Goal: Task Accomplishment & Management: Manage account settings

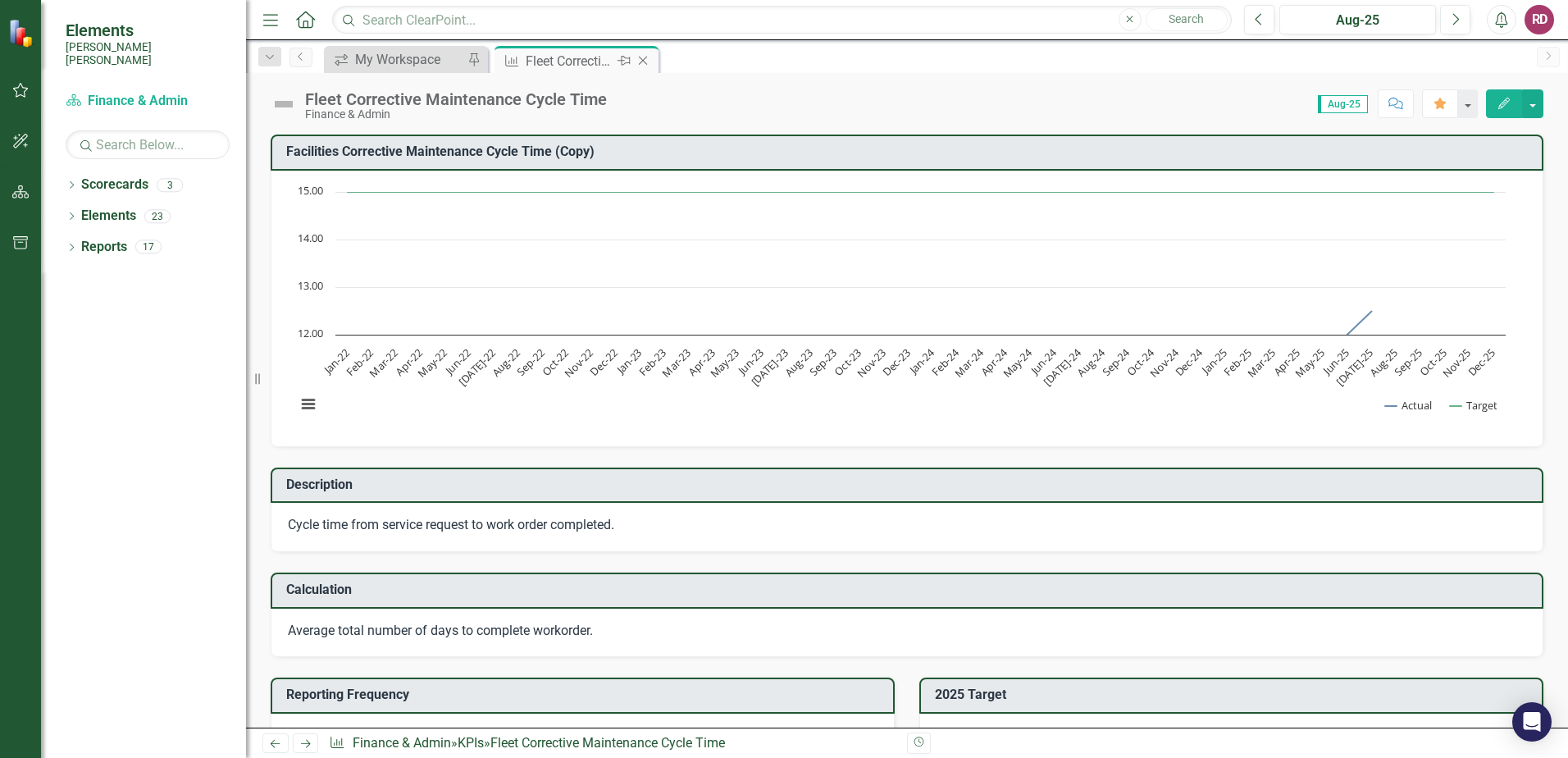
click at [593, 63] on div "Fleet Corrective Maintenance Cycle Time" at bounding box center [569, 61] width 88 height 20
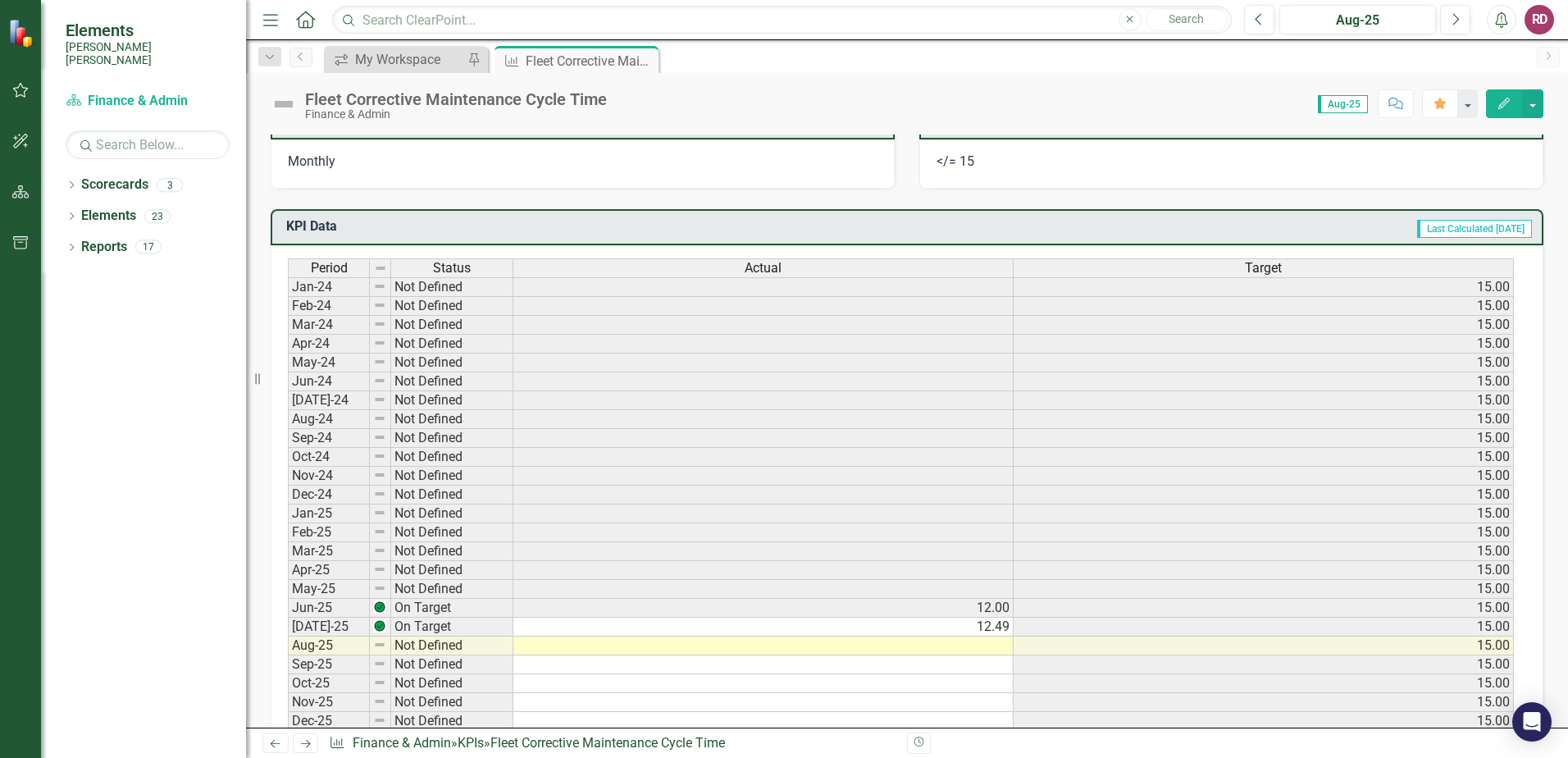
scroll to position [739, 0]
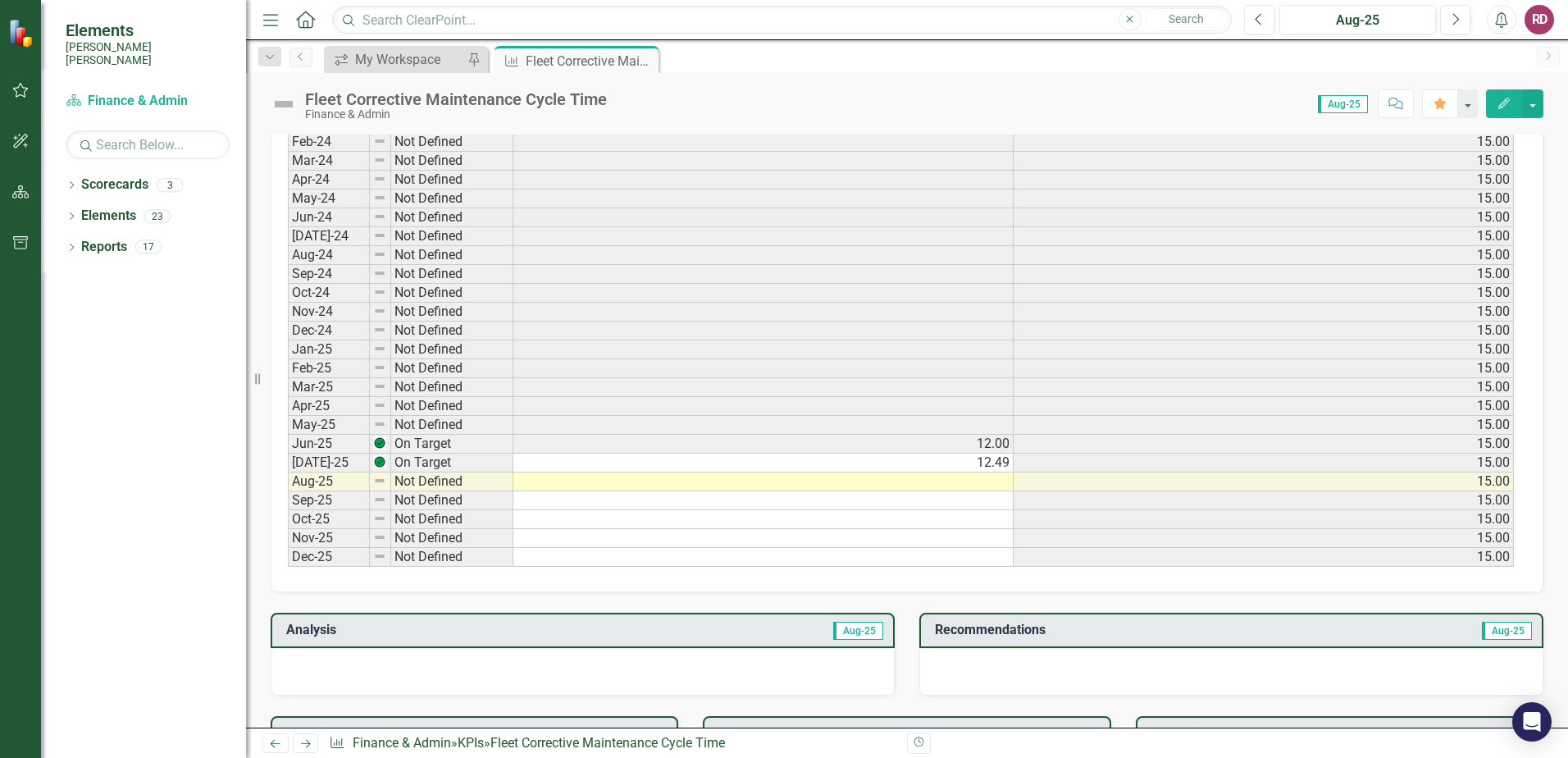
click at [955, 482] on td at bounding box center [763, 482] width 500 height 19
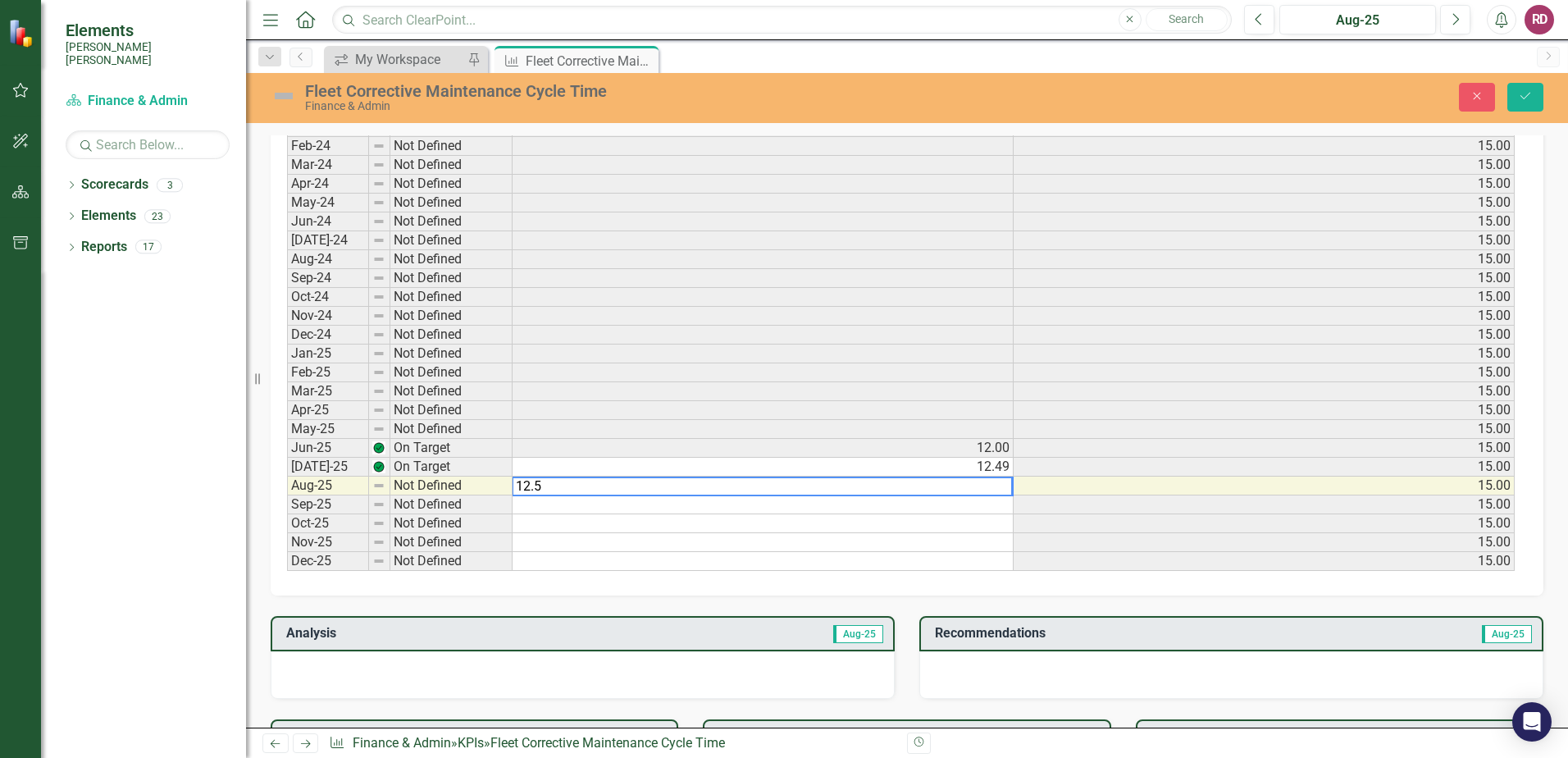
scroll to position [742, 0]
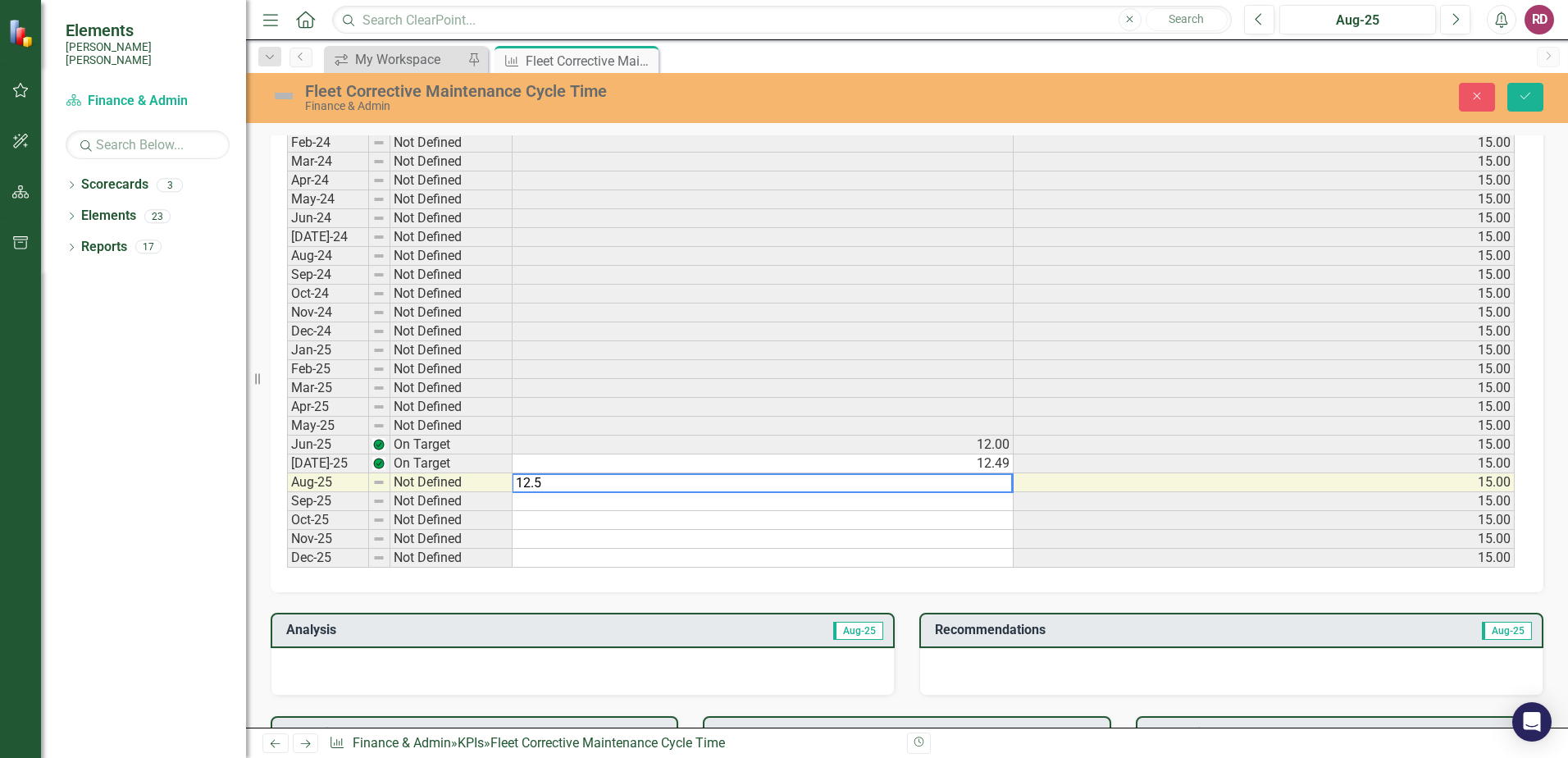
type textarea "12.5"
click at [173, 538] on div "Dropdown Scorecards 3 Dropdown Santee [PERSON_NAME] CORPORATE Balanced Scorecar…" at bounding box center [143, 465] width 205 height 587
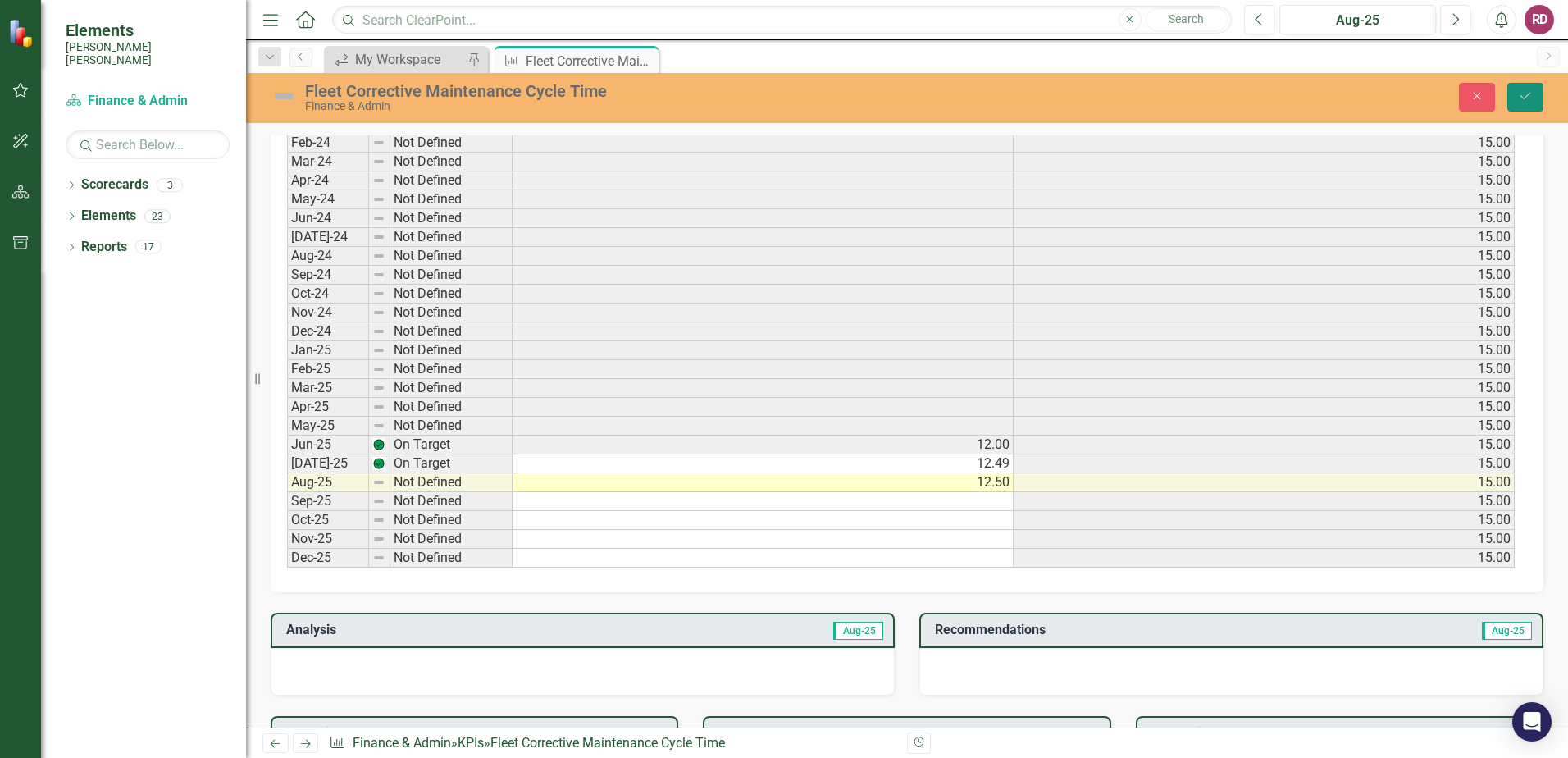
click at [1524, 103] on button "Save" at bounding box center [1525, 97] width 36 height 29
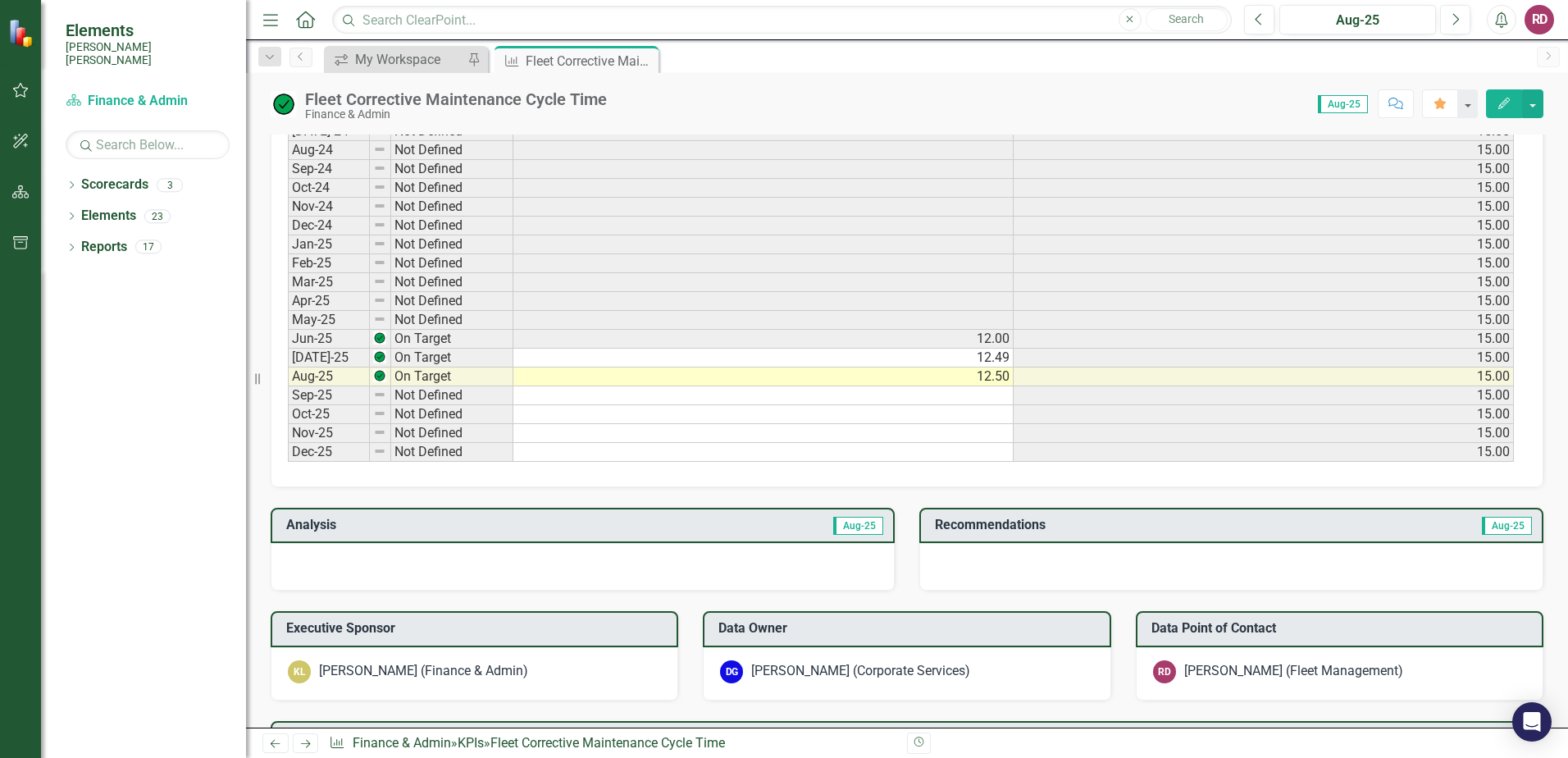
scroll to position [984, 0]
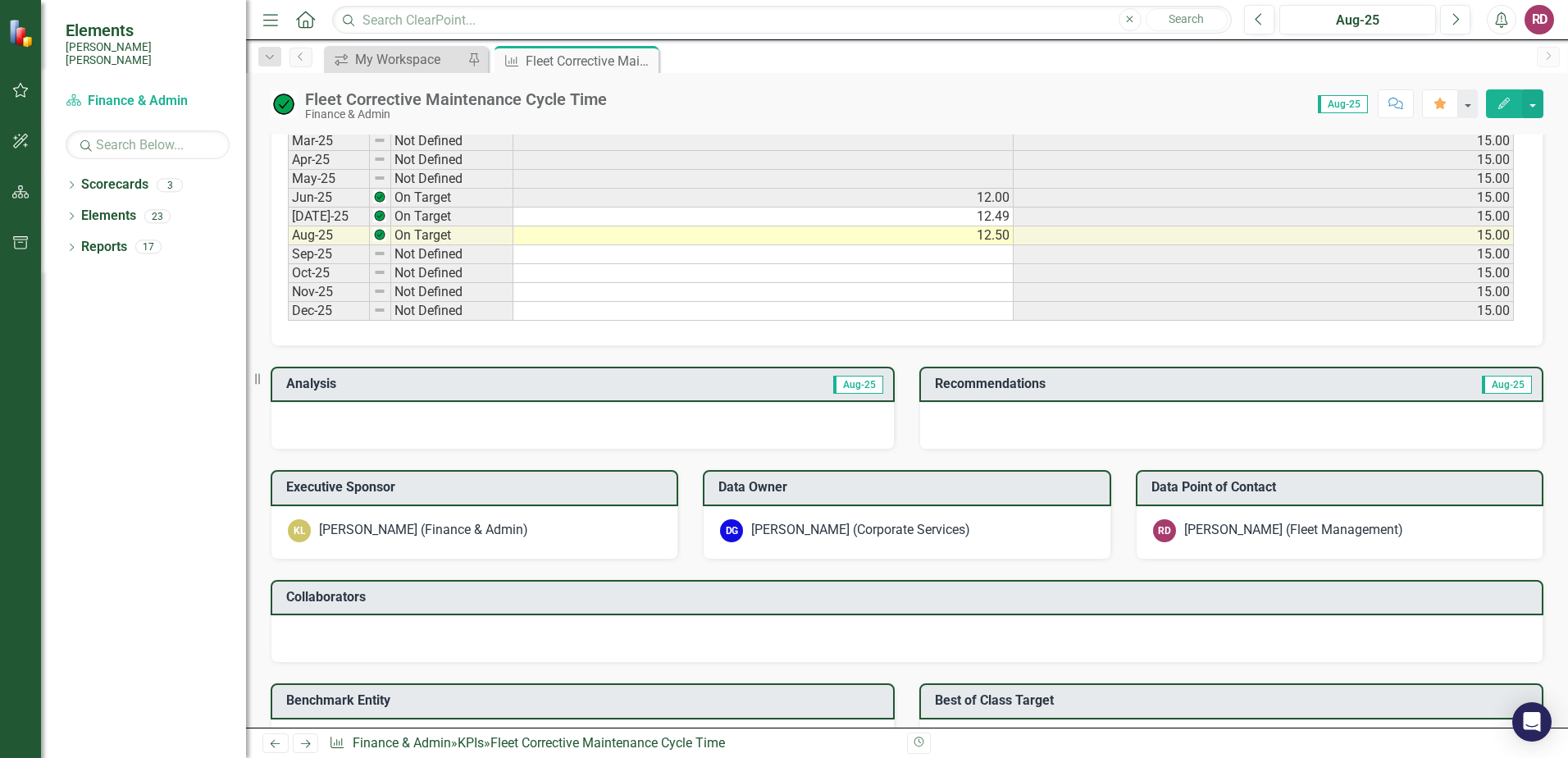
click at [640, 434] on div at bounding box center [582, 425] width 624 height 48
click at [299, 379] on h3 "Analysis" at bounding box center [433, 384] width 294 height 15
click at [854, 385] on span "Aug-25" at bounding box center [858, 385] width 50 height 18
click at [971, 385] on h3 "Recommendations" at bounding box center [1139, 384] width 408 height 15
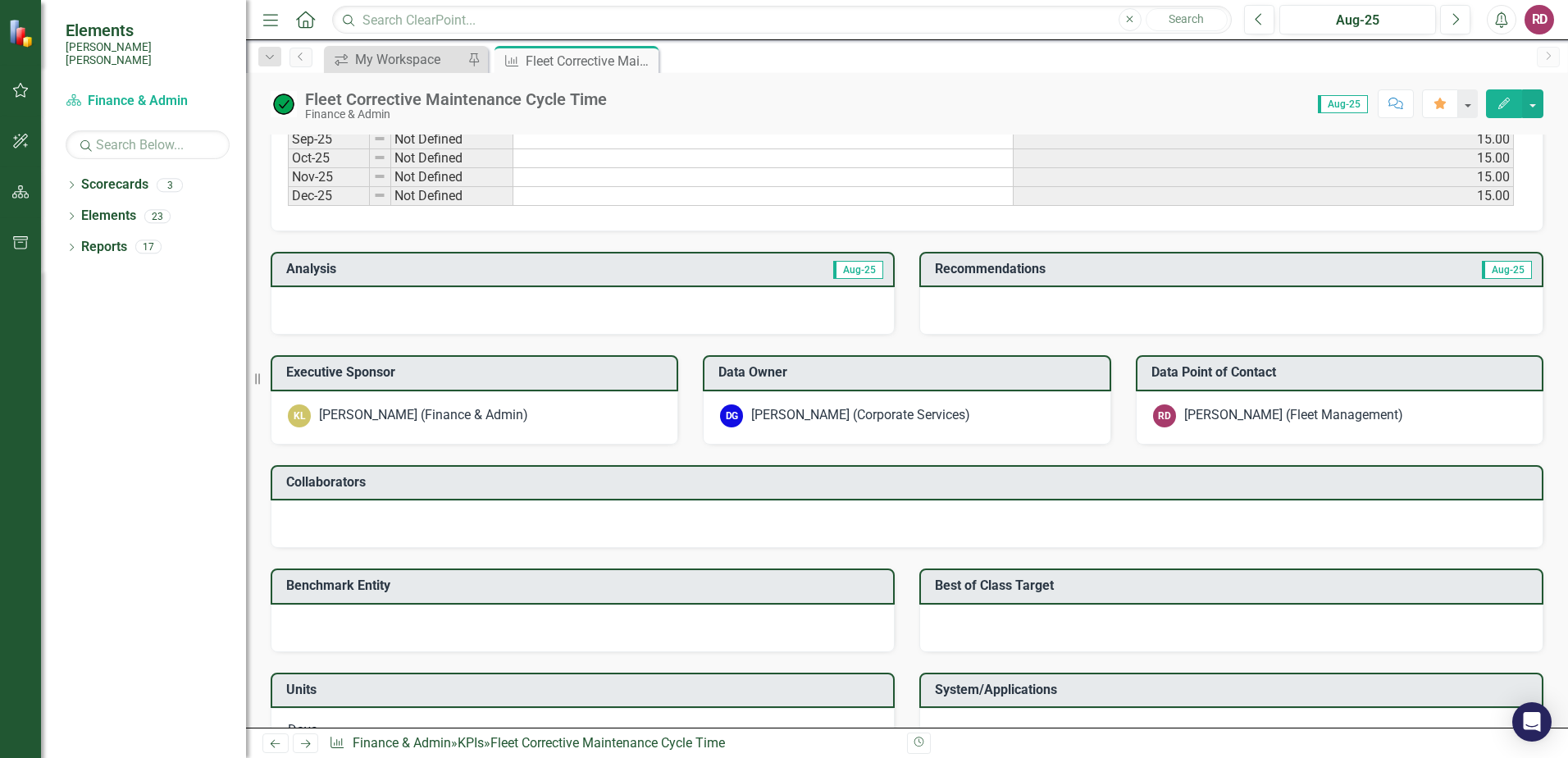
scroll to position [1249, 0]
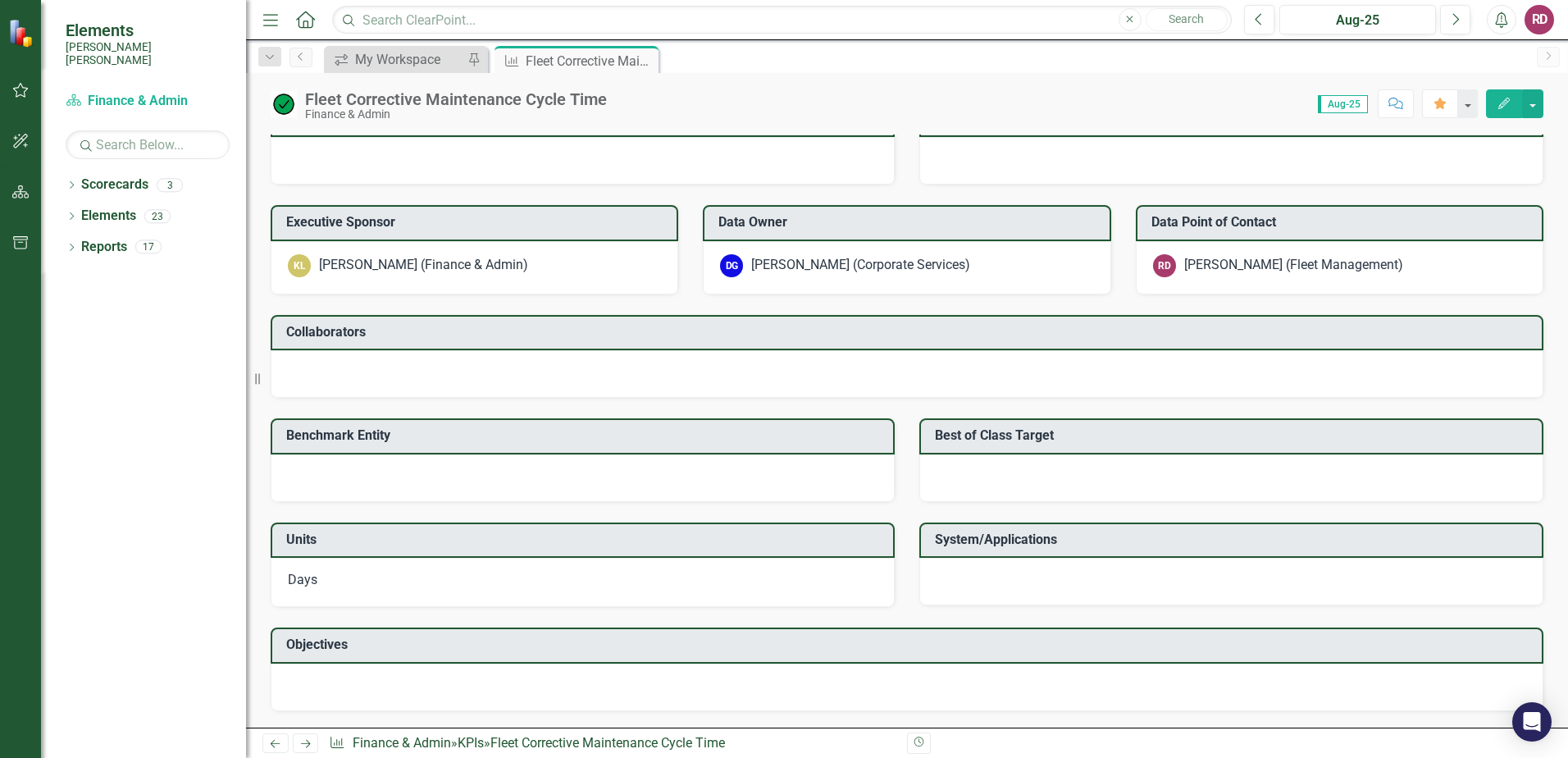
click at [303, 745] on icon "Next" at bounding box center [305, 744] width 14 height 11
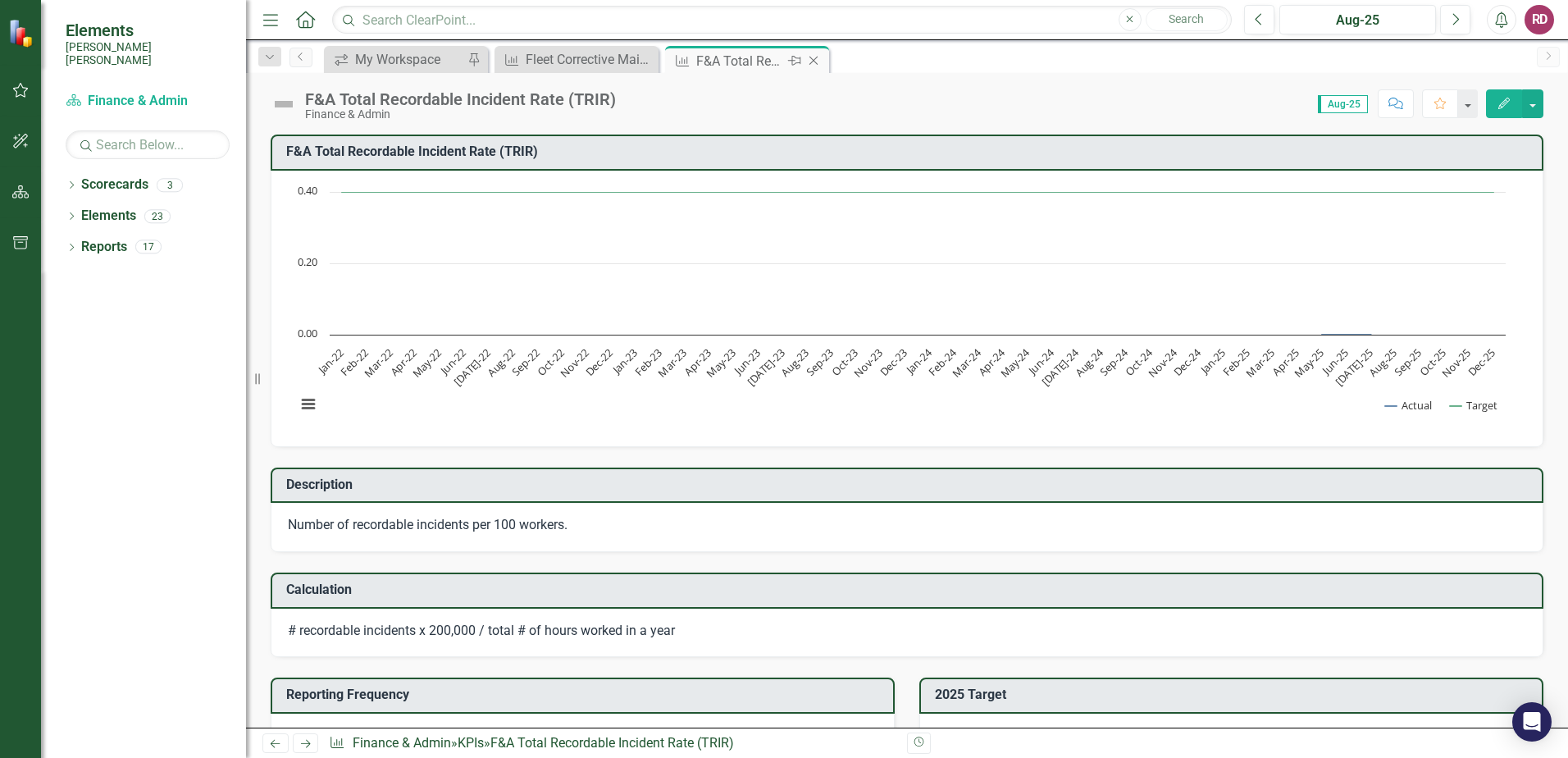
click at [817, 65] on icon "Close" at bounding box center [814, 61] width 17 height 13
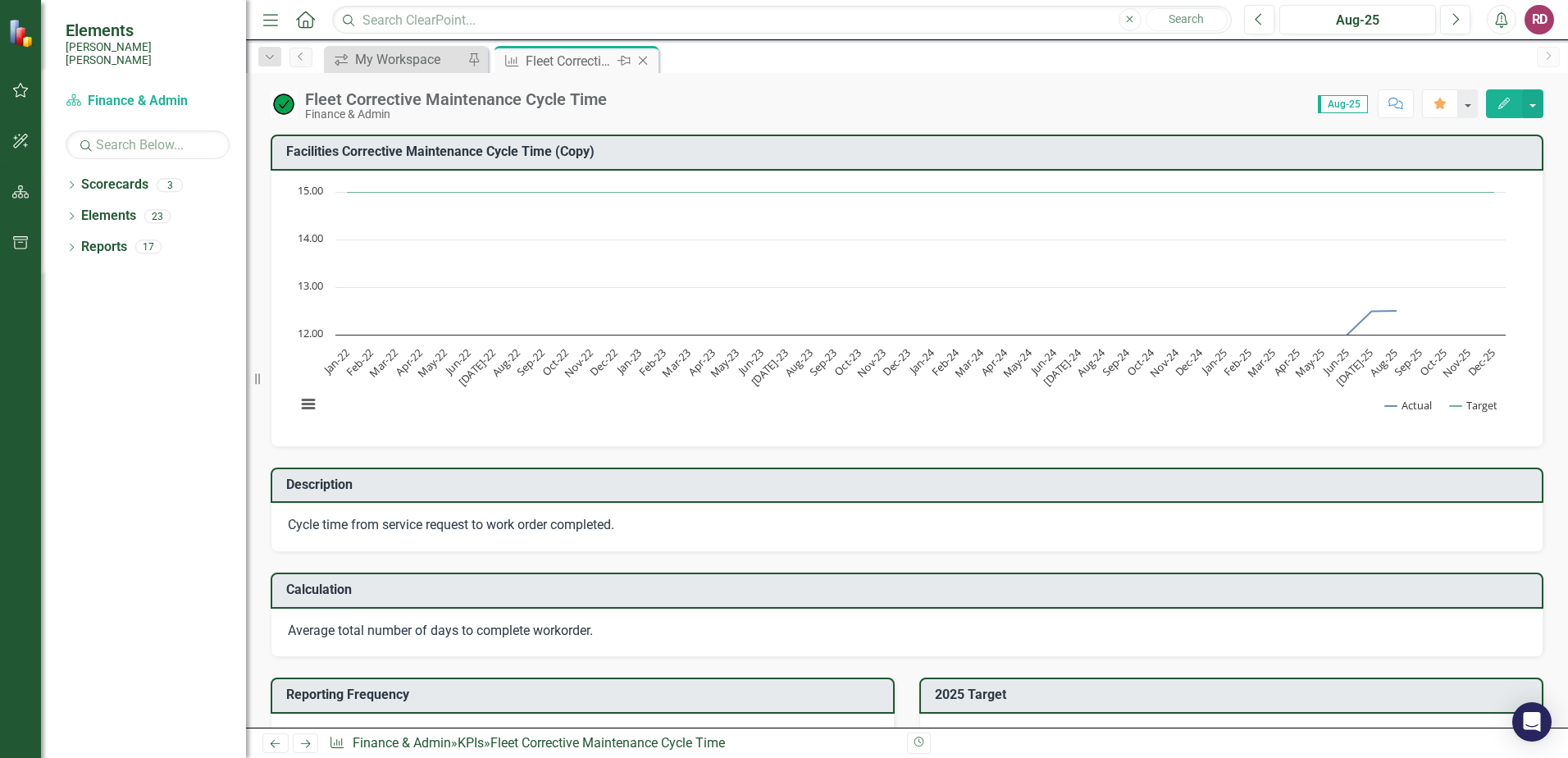
click at [602, 65] on div "Fleet Corrective Maintenance Cycle Time" at bounding box center [569, 61] width 88 height 20
click at [118, 177] on link "Scorecards" at bounding box center [115, 184] width 67 height 19
click at [75, 182] on icon "Dropdown" at bounding box center [71, 186] width 12 height 9
click at [75, 273] on div "Dropdown" at bounding box center [71, 280] width 12 height 14
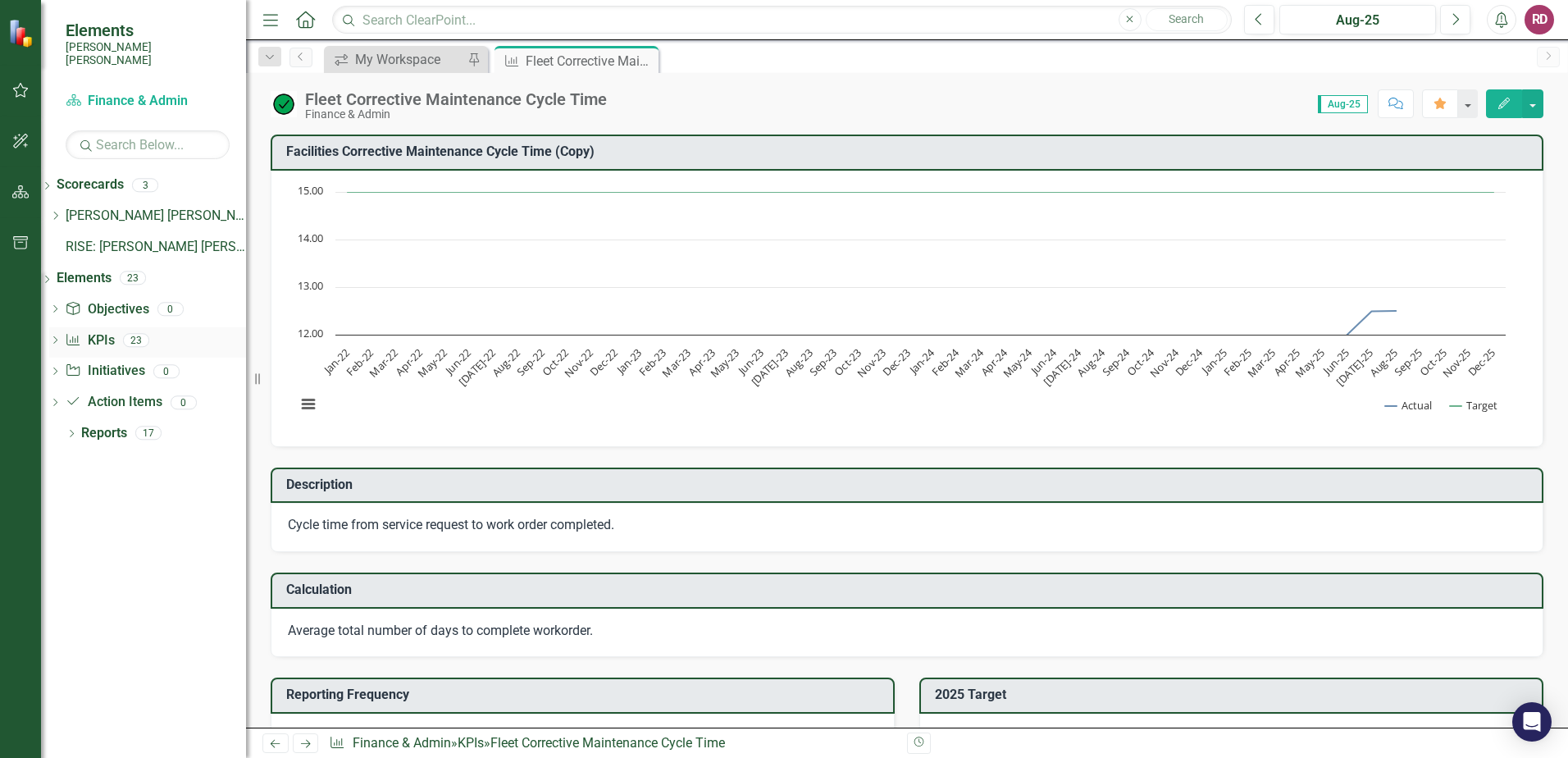
click at [60, 337] on icon "Dropdown" at bounding box center [55, 341] width 12 height 9
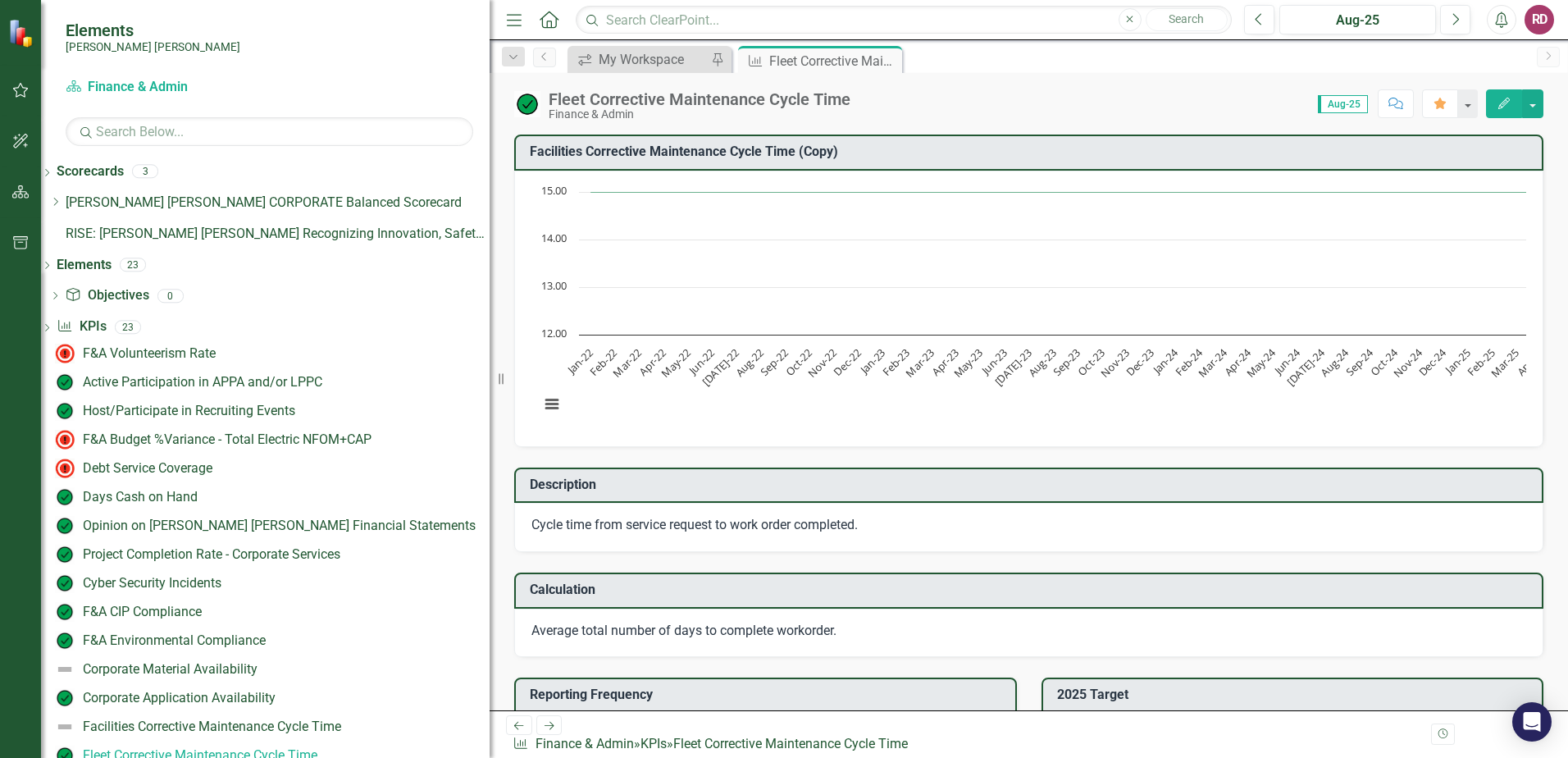
drag, startPoint x: 248, startPoint y: 439, endPoint x: 489, endPoint y: 470, distance: 243.0
click at [489, 470] on div "Resize" at bounding box center [496, 379] width 13 height 758
